Goal: Use online tool/utility: Utilize a website feature to perform a specific function

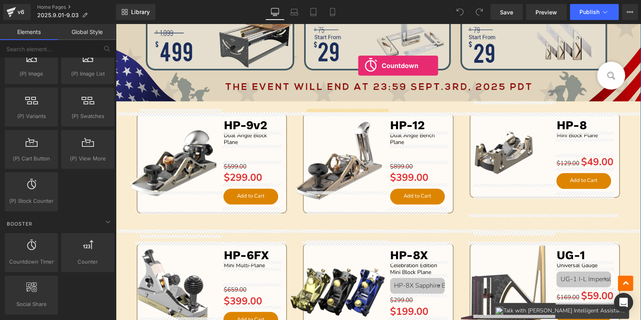
scroll to position [511, 0]
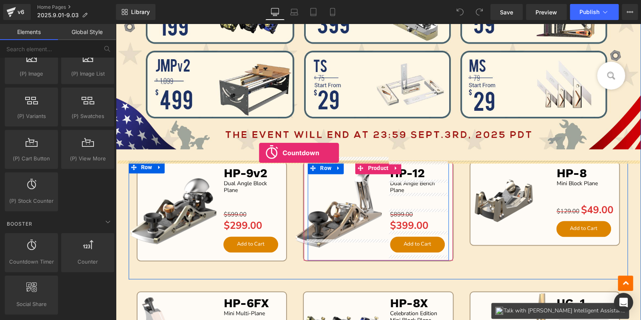
drag, startPoint x: 155, startPoint y: 269, endPoint x: 259, endPoint y: 153, distance: 156.0
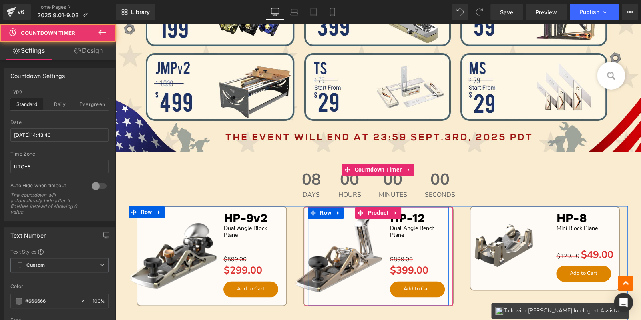
scroll to position [513, 0]
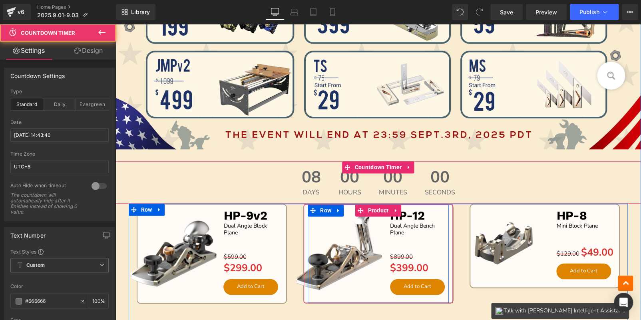
click at [320, 179] on div "08 Days" at bounding box center [311, 182] width 35 height 42
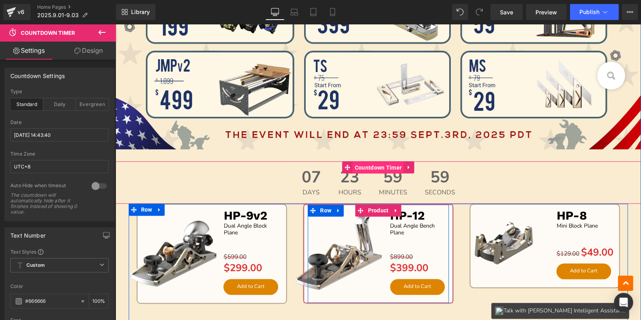
click at [378, 169] on span "Countdown Timer" at bounding box center [378, 167] width 51 height 12
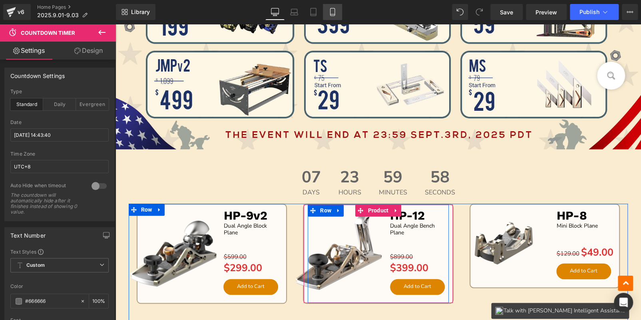
click at [336, 18] on link "Mobile" at bounding box center [332, 12] width 19 height 16
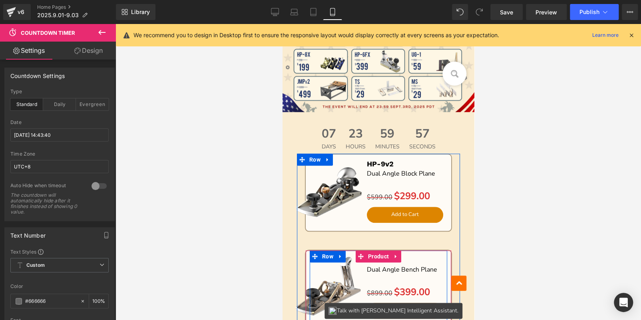
scroll to position [156, 0]
click at [277, 18] on link "Desktop" at bounding box center [274, 12] width 19 height 16
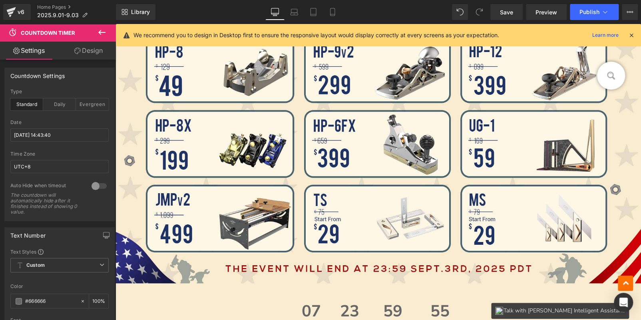
scroll to position [550, 0]
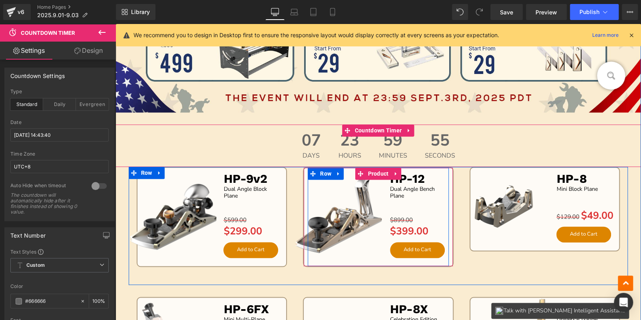
click at [321, 147] on div "07 Days" at bounding box center [311, 145] width 35 height 42
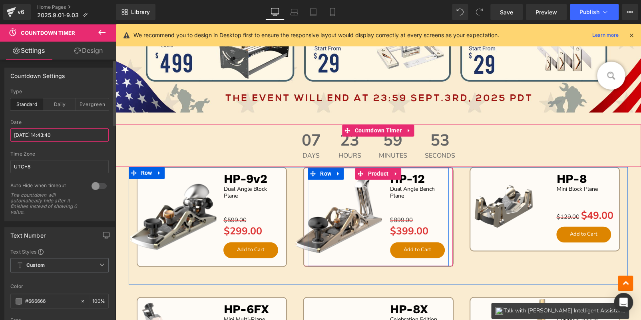
click at [32, 134] on input "[DATE] 14:43:40" at bounding box center [59, 134] width 98 height 13
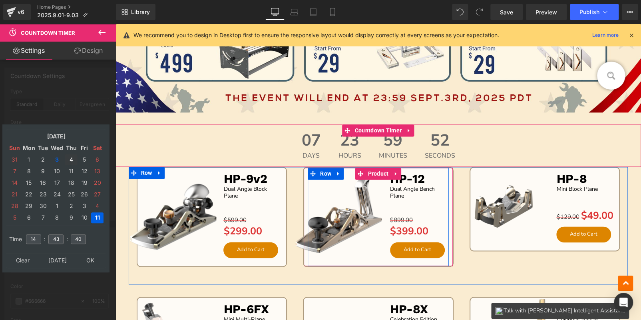
click at [67, 156] on td "4" at bounding box center [71, 159] width 13 height 11
click at [35, 234] on input "14" at bounding box center [33, 239] width 15 height 10
type input "15"
type input "00"
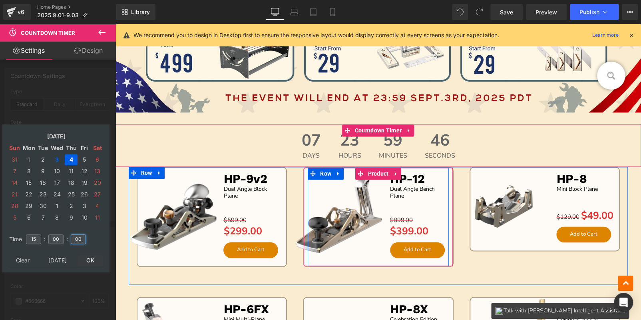
type input "00"
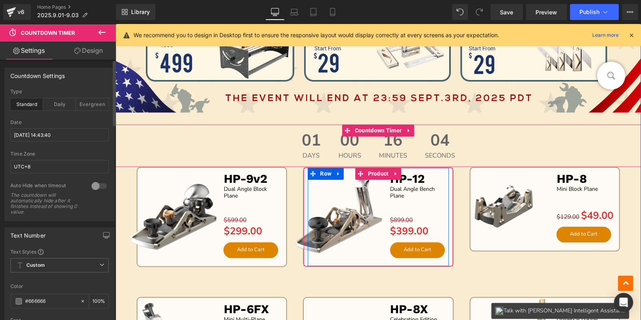
click at [338, 140] on span "00" at bounding box center [349, 142] width 23 height 20
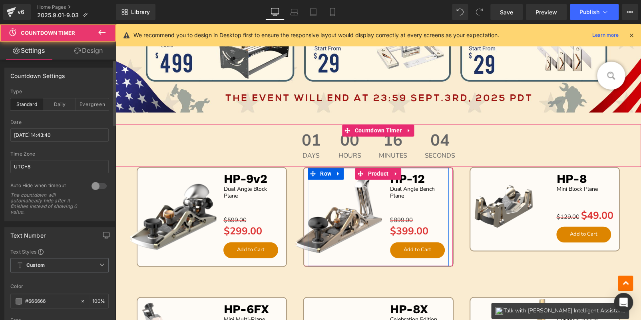
click at [98, 51] on link "Design" at bounding box center [89, 51] width 58 height 18
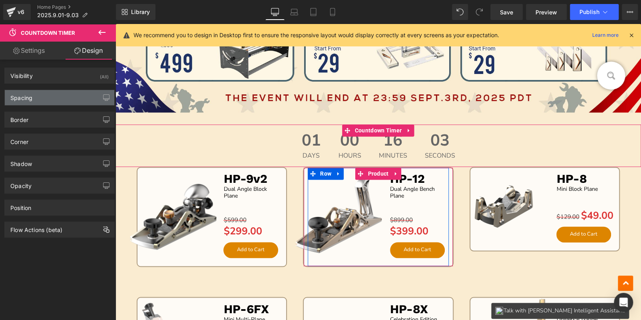
click at [50, 102] on div "Spacing" at bounding box center [59, 97] width 109 height 15
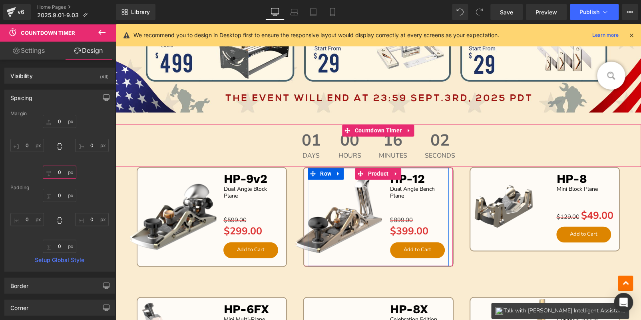
click at [61, 175] on input "text" at bounding box center [60, 171] width 34 height 13
type input "20"
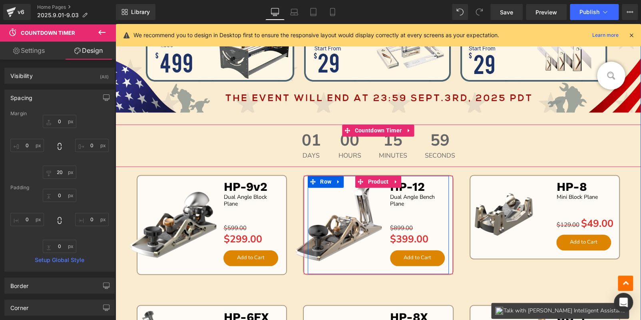
click at [338, 140] on span "00" at bounding box center [349, 142] width 23 height 20
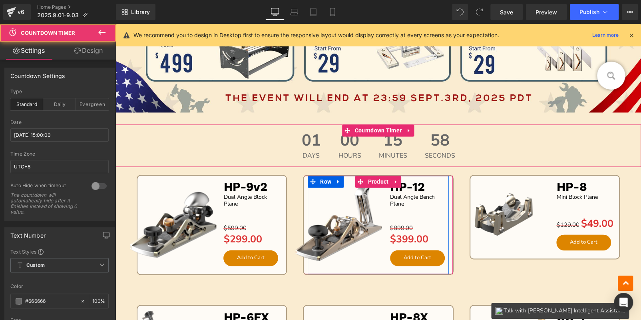
click at [36, 53] on link "Settings" at bounding box center [29, 51] width 58 height 18
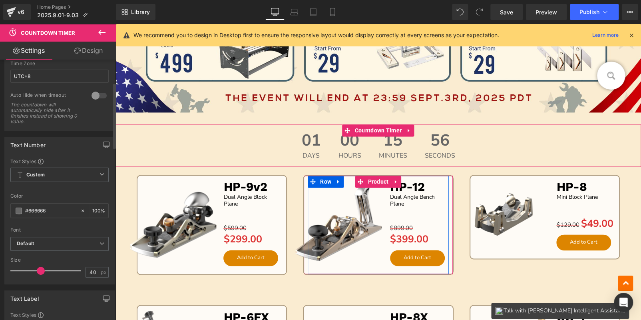
scroll to position [159, 0]
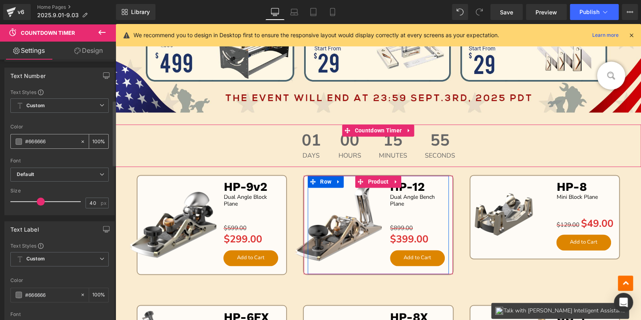
click at [16, 139] on span at bounding box center [19, 141] width 6 height 6
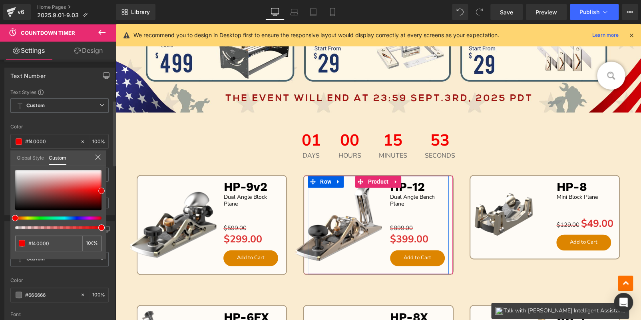
drag, startPoint x: 16, startPoint y: 194, endPoint x: 103, endPoint y: 191, distance: 87.2
click at [103, 191] on span at bounding box center [101, 190] width 6 height 6
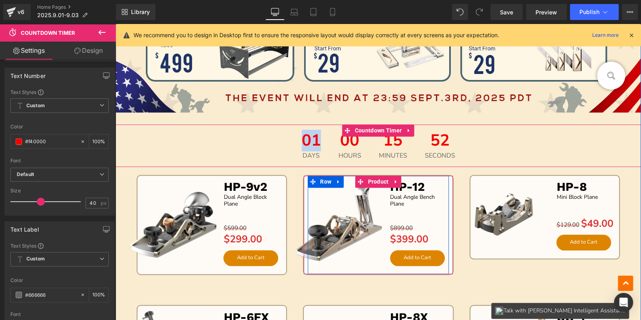
click at [281, 142] on div "01 Days 00 Hours 15 Minutes 52 Seconds" at bounding box center [377, 145] width 525 height 42
click at [375, 133] on span "Countdown Timer" at bounding box center [378, 130] width 51 height 12
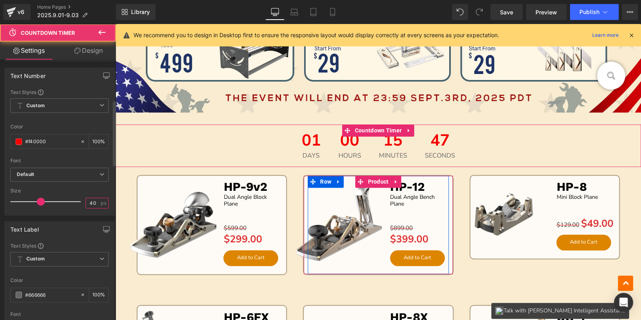
click at [91, 201] on input "40" at bounding box center [93, 203] width 14 height 10
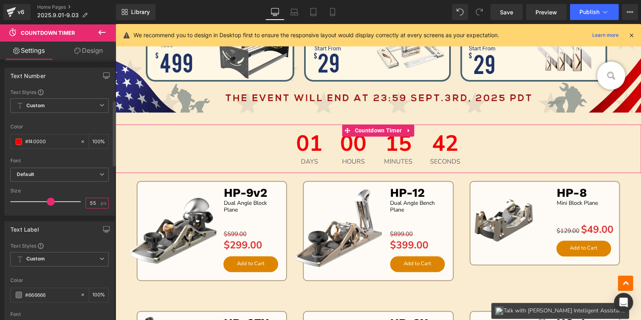
type input "55"
click at [16, 294] on span at bounding box center [19, 294] width 6 height 6
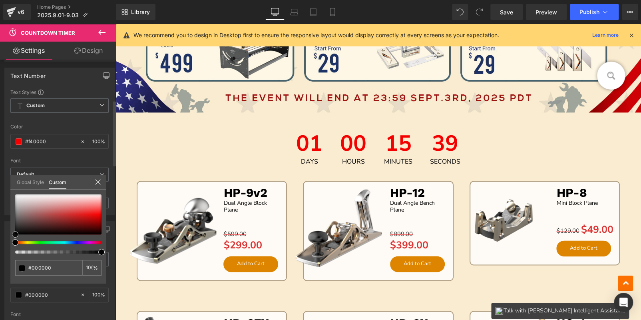
drag, startPoint x: 12, startPoint y: 218, endPoint x: 2, endPoint y: 269, distance: 51.4
click at [1, 271] on div "Text Label Text Styles Custom Custom Setup Global Style Custom Setup Global Sty…" at bounding box center [59, 291] width 119 height 153
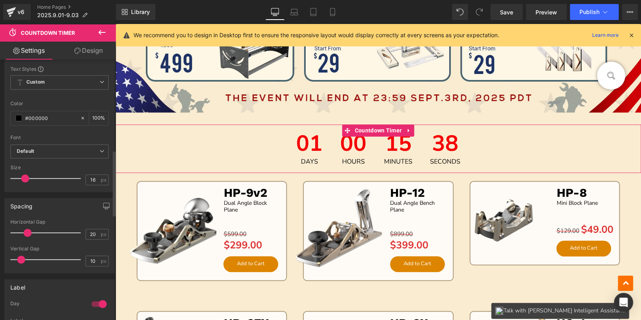
scroll to position [359, 0]
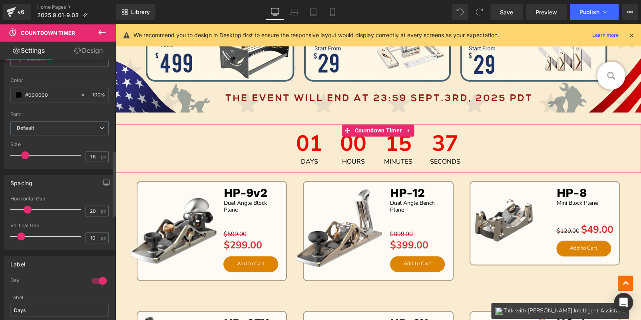
click at [95, 280] on div at bounding box center [99, 280] width 19 height 13
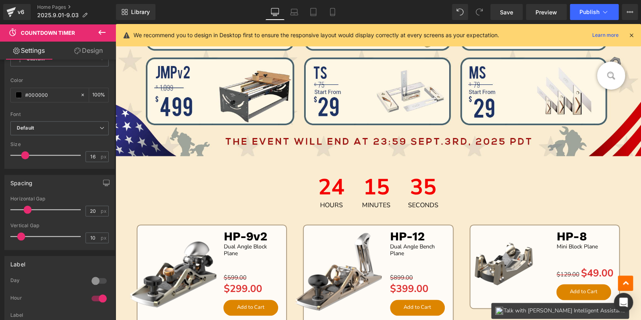
scroll to position [470, 0]
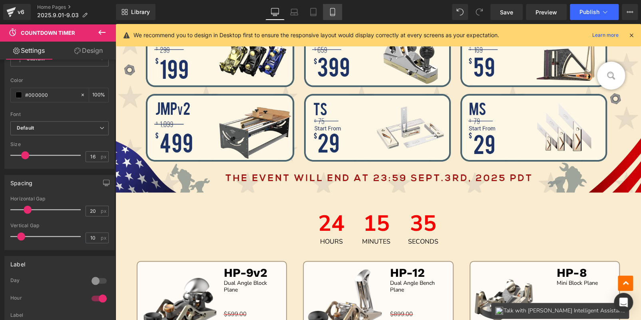
click at [332, 14] on icon at bounding box center [332, 14] width 4 height 0
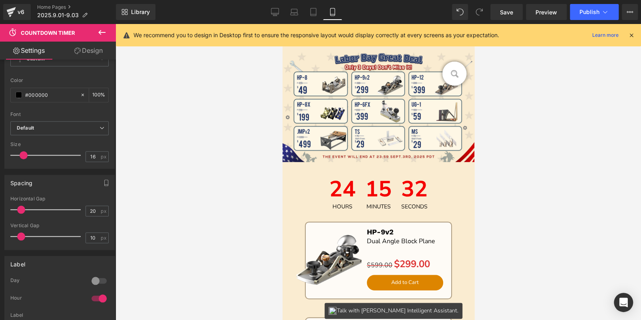
scroll to position [103, 0]
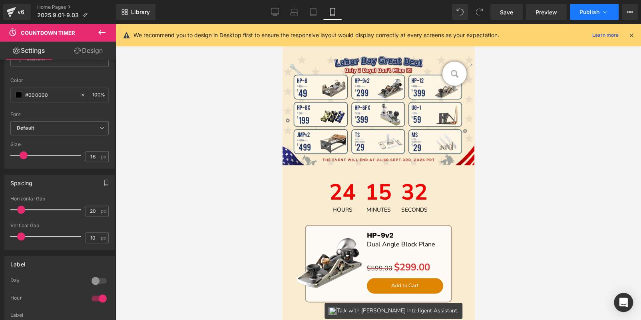
click at [576, 15] on button "Publish" at bounding box center [594, 12] width 49 height 16
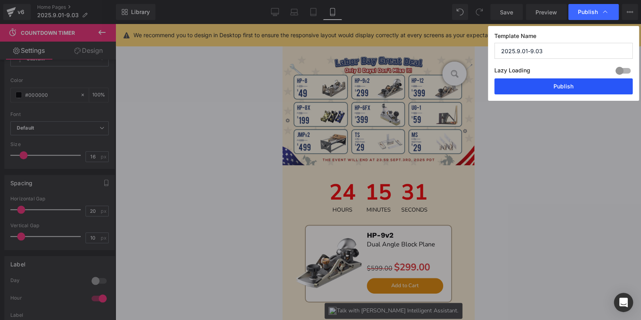
click at [552, 84] on button "Publish" at bounding box center [563, 86] width 138 height 16
